Goal: Find specific page/section

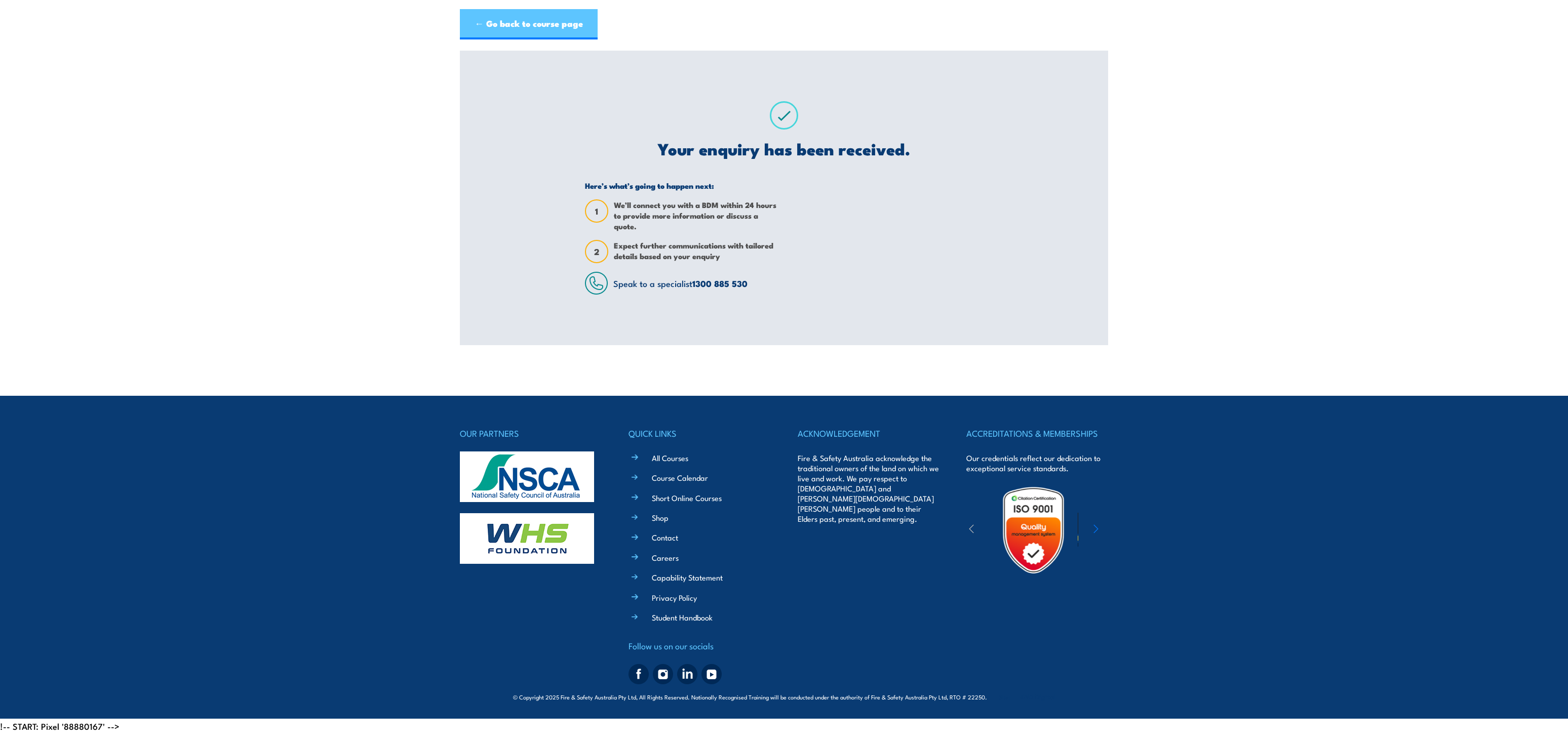
click at [497, 20] on link "← Go back to course page" at bounding box center [529, 24] width 138 height 30
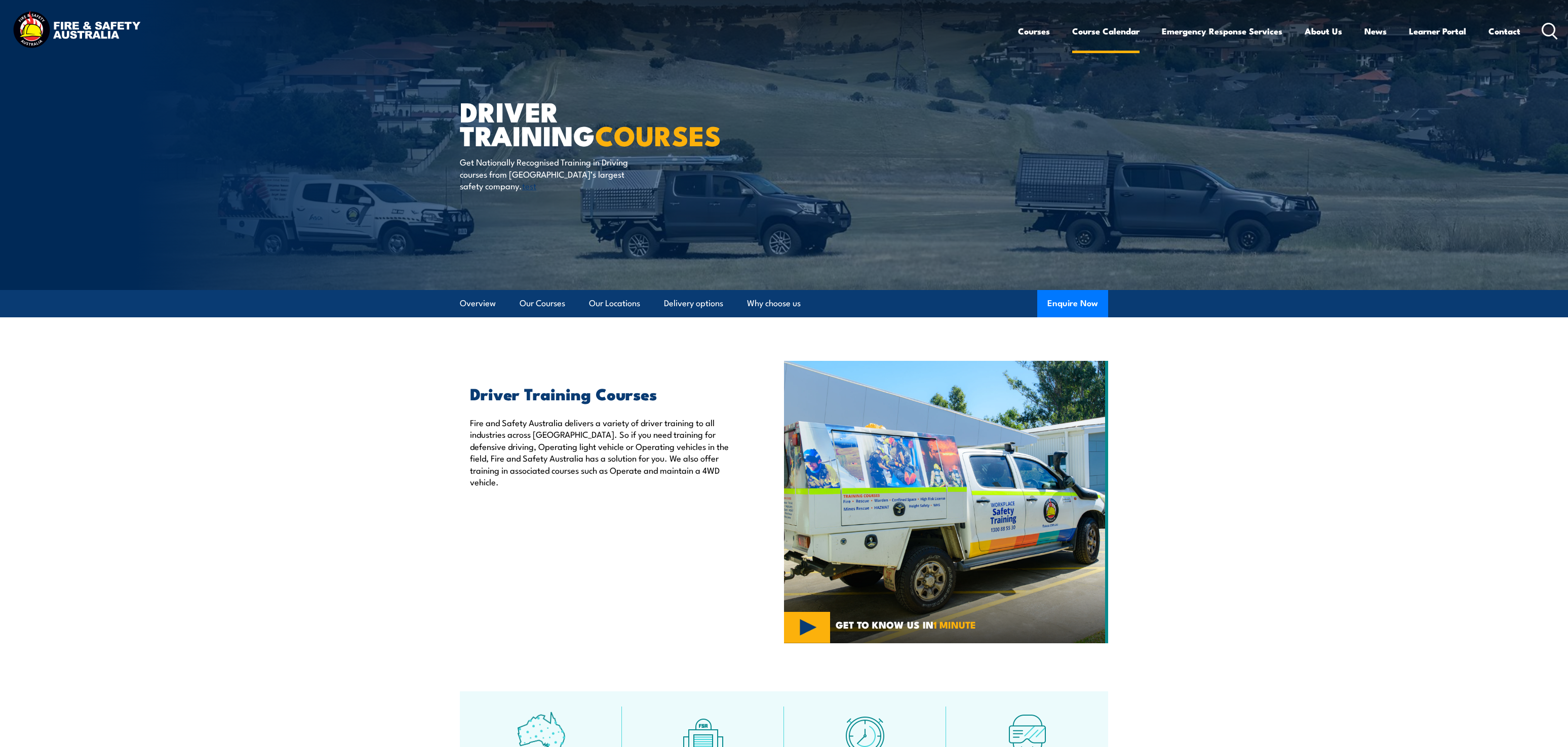
click at [1127, 32] on link "Course Calendar" at bounding box center [1105, 31] width 67 height 27
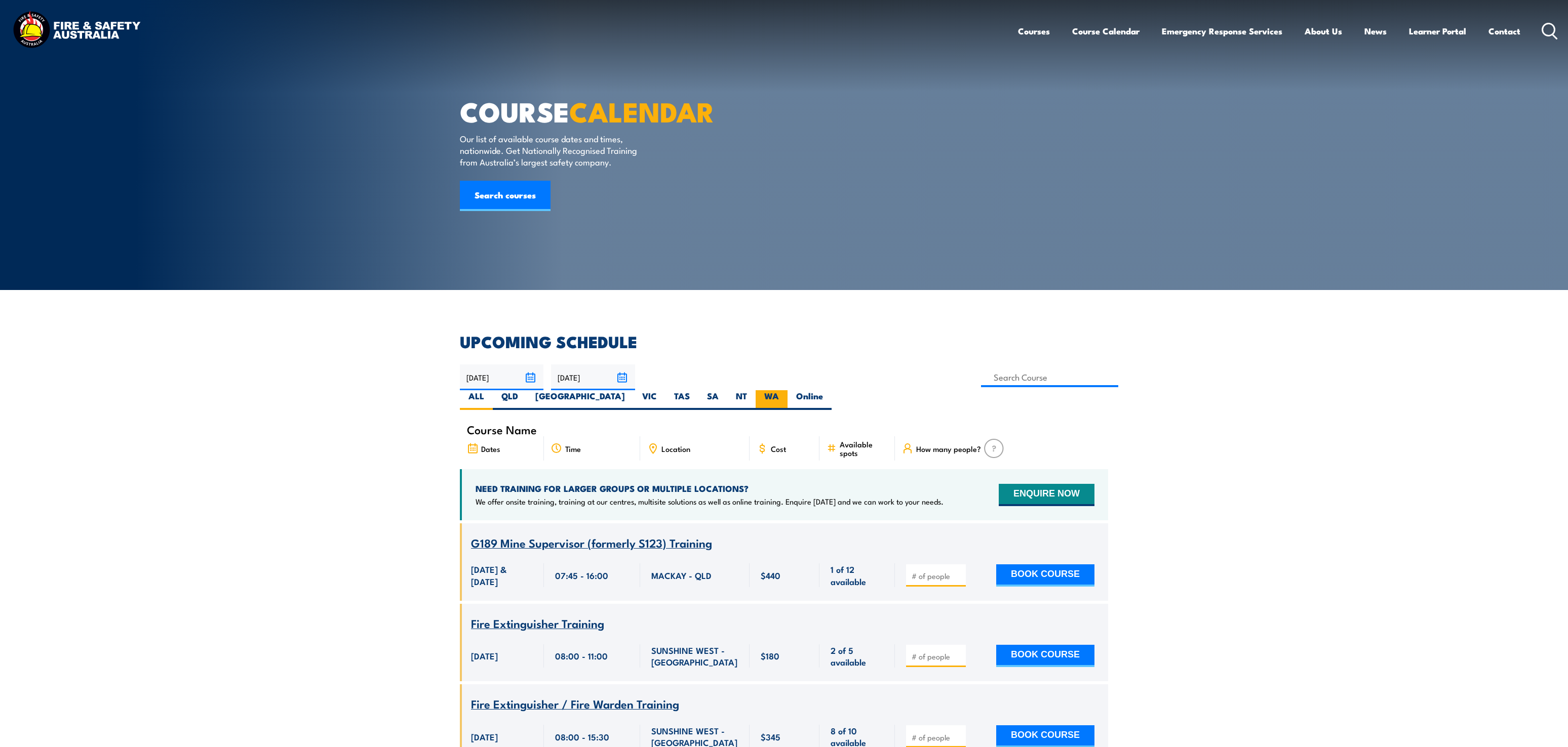
click at [788, 390] on label "WA" at bounding box center [771, 400] width 32 height 20
click at [785, 390] on input "WA" at bounding box center [782, 393] width 6 height 6
radio input "true"
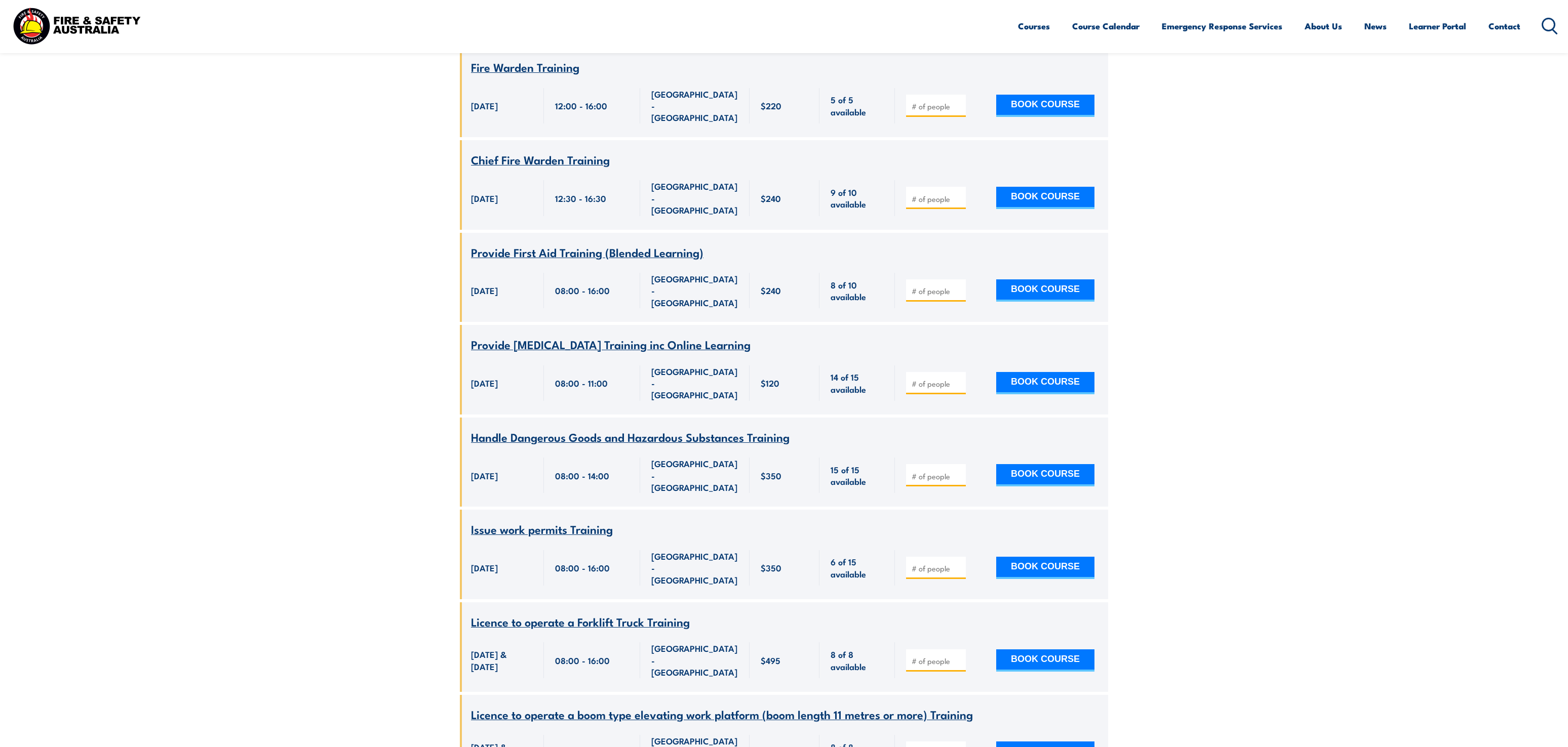
scroll to position [1397, 0]
